Goal: Task Accomplishment & Management: Use online tool/utility

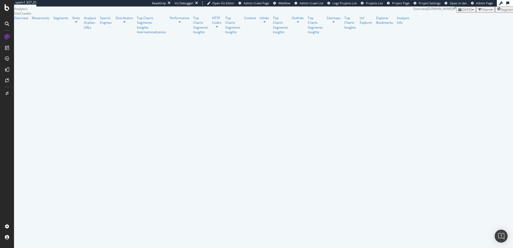
click at [462, 12] on span "[DATE]" at bounding box center [467, 9] width 11 height 5
click at [501, 12] on span "Segments" at bounding box center [508, 9] width 15 height 5
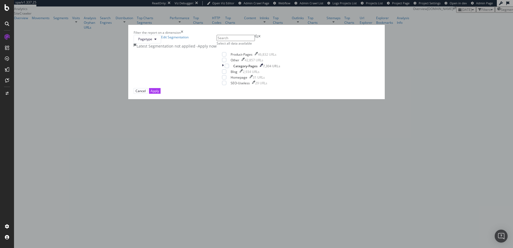
click at [183, 35] on div "times" at bounding box center [182, 32] width 2 height 5
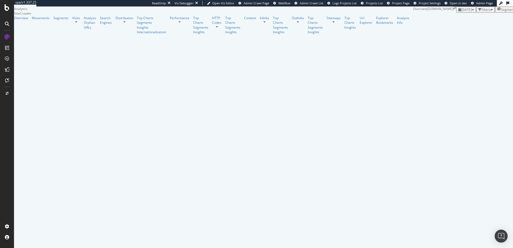
click at [462, 12] on span "[DATE]" at bounding box center [467, 9] width 11 height 5
click at [83, 44] on div "[DATE]" at bounding box center [77, 45] width 11 height 5
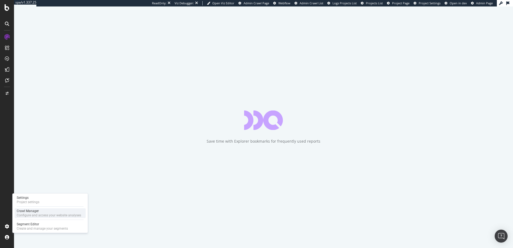
click at [30, 213] on div "Configure and access your website analyses" at bounding box center [49, 215] width 64 height 4
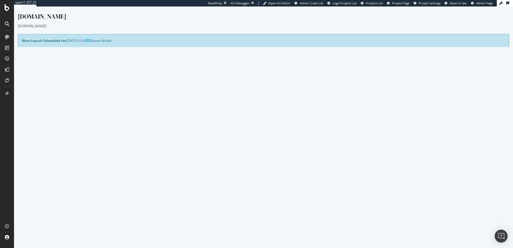
click at [258, 151] on button "Yes! Start Now" at bounding box center [256, 152] width 33 height 9
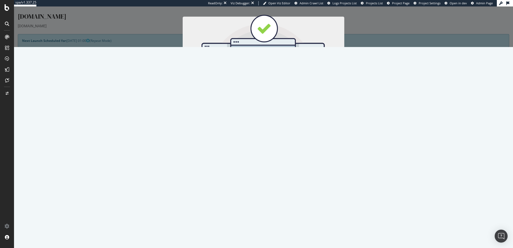
click at [270, 98] on button "Start Now" at bounding box center [274, 95] width 24 height 9
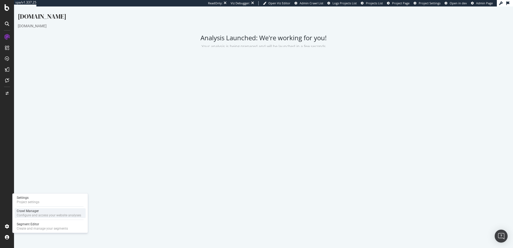
click at [32, 212] on div "Crawl Manager" at bounding box center [49, 210] width 64 height 4
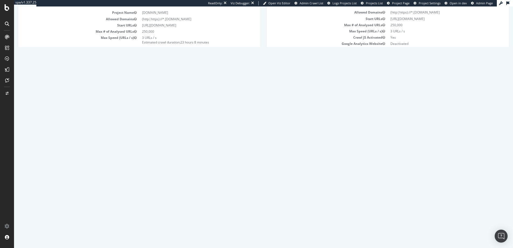
scroll to position [75, 0]
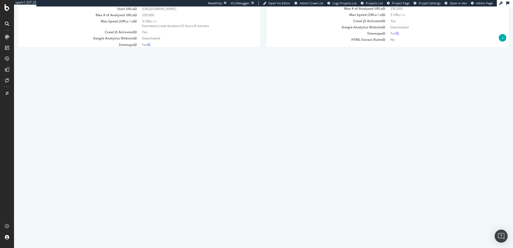
click at [291, 140] on td "1" at bounding box center [296, 139] width 64 height 12
click at [127, 139] on link "Report" at bounding box center [121, 138] width 12 height 5
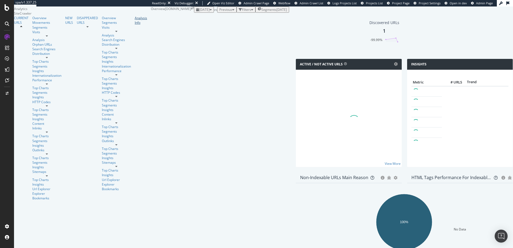
click at [135, 25] on div "Analysis Info" at bounding box center [141, 20] width 12 height 9
